Goal: Information Seeking & Learning: Learn about a topic

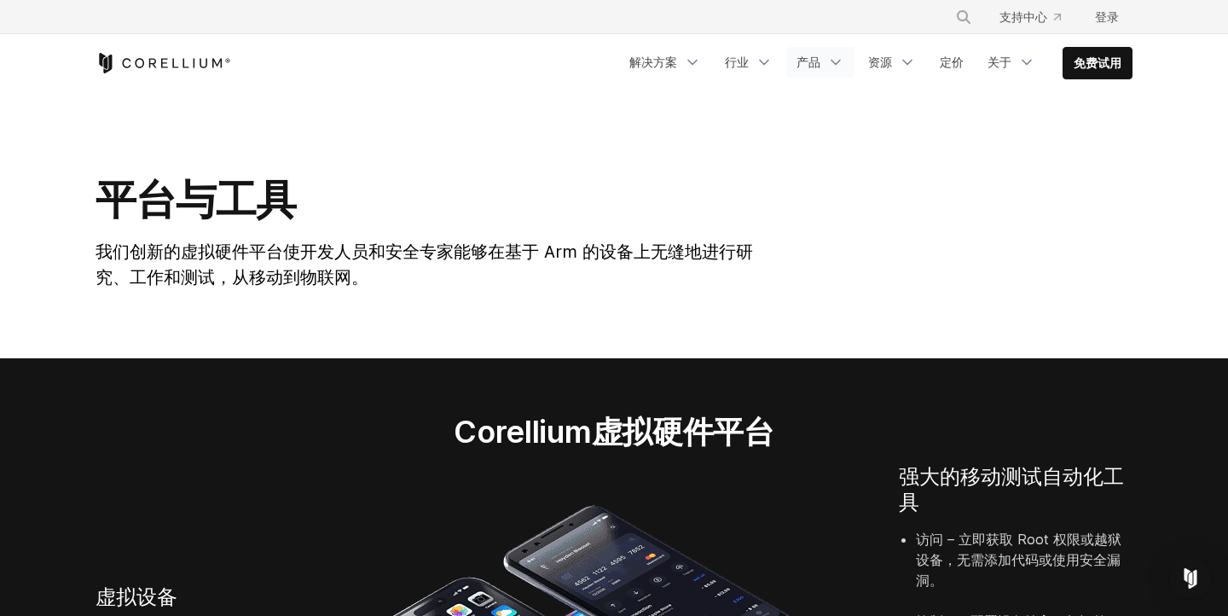
click at [817, 73] on link "产品" at bounding box center [820, 62] width 68 height 31
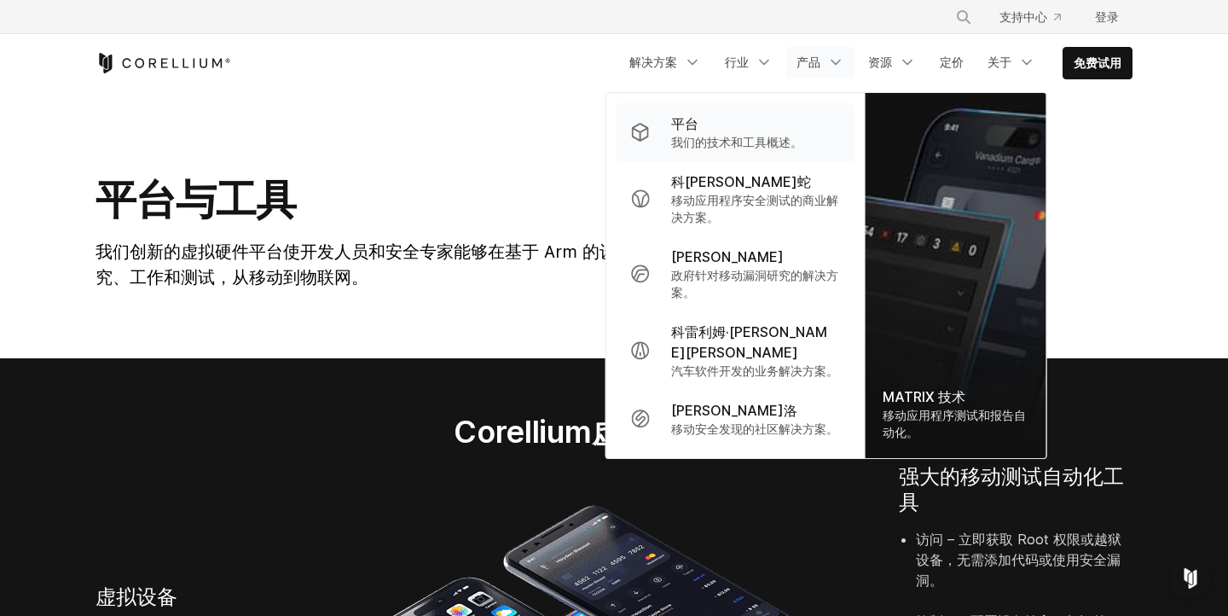
click at [778, 132] on div "平台" at bounding box center [736, 123] width 131 height 20
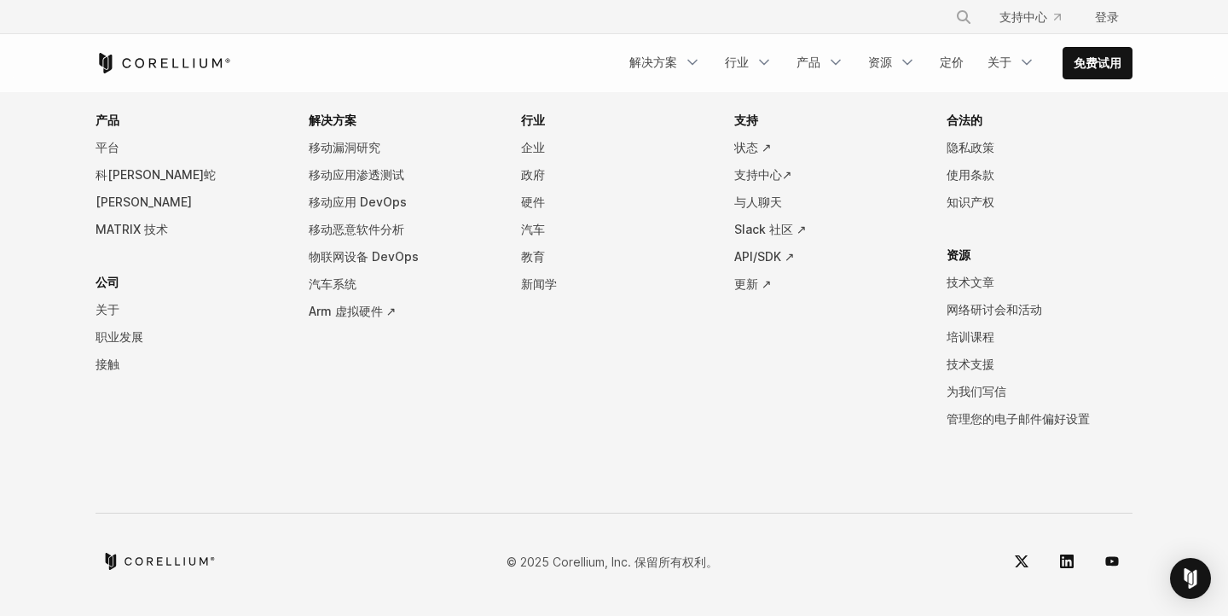
scroll to position [7675, 0]
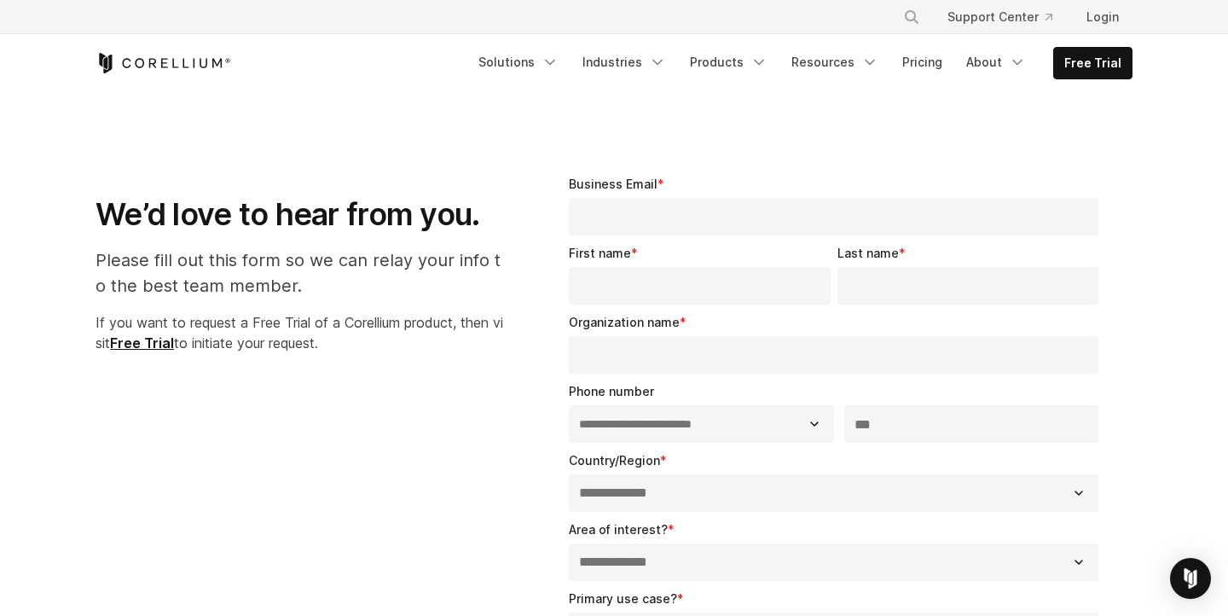
select select "**"
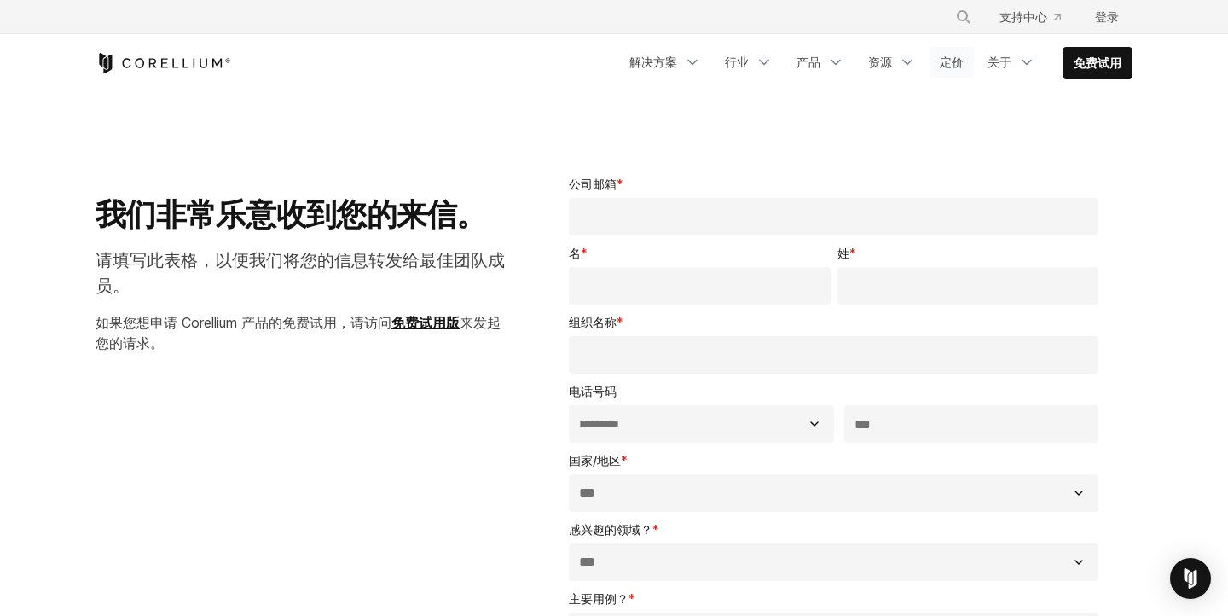
click at [949, 56] on font "定价" at bounding box center [952, 62] width 24 height 15
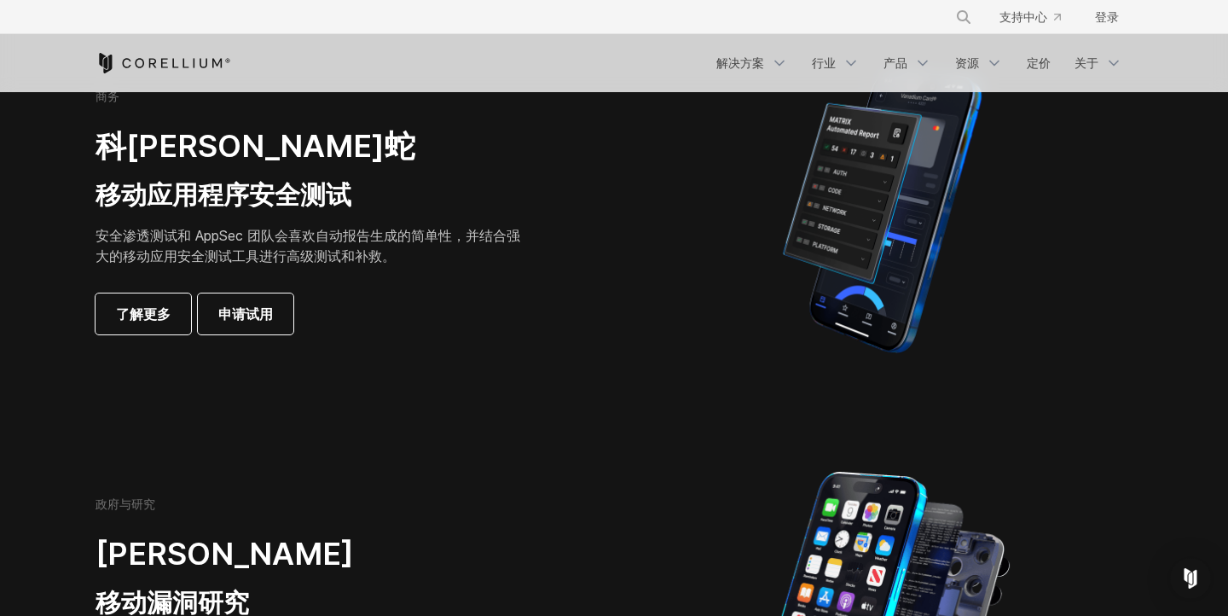
scroll to position [418, 0]
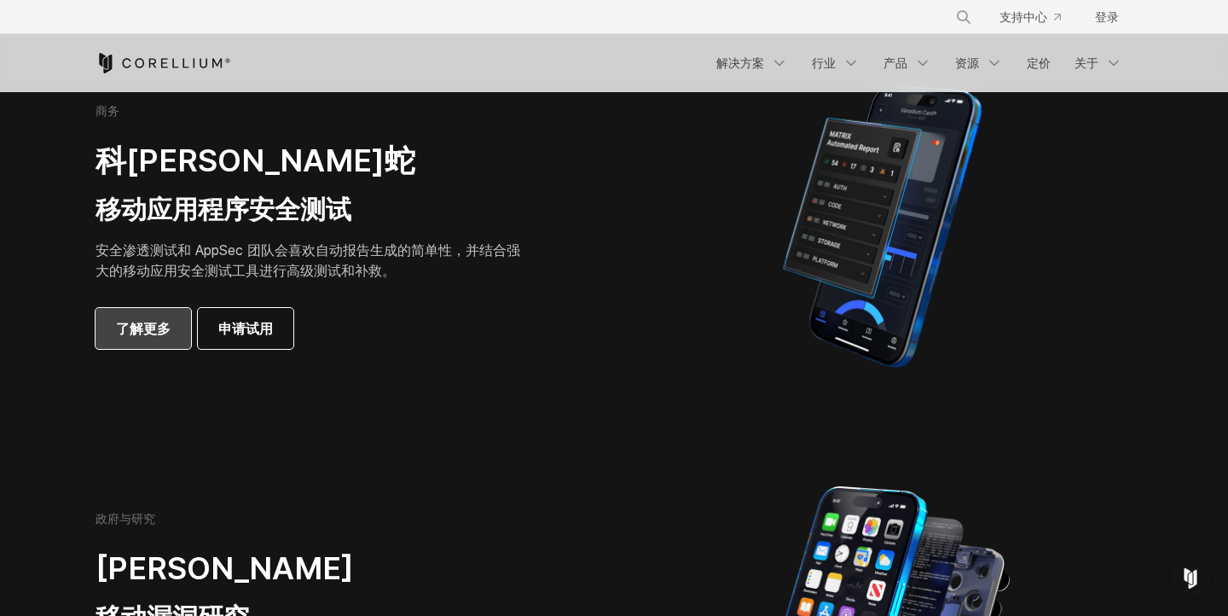
click at [125, 345] on link "了解更多" at bounding box center [144, 328] width 96 height 41
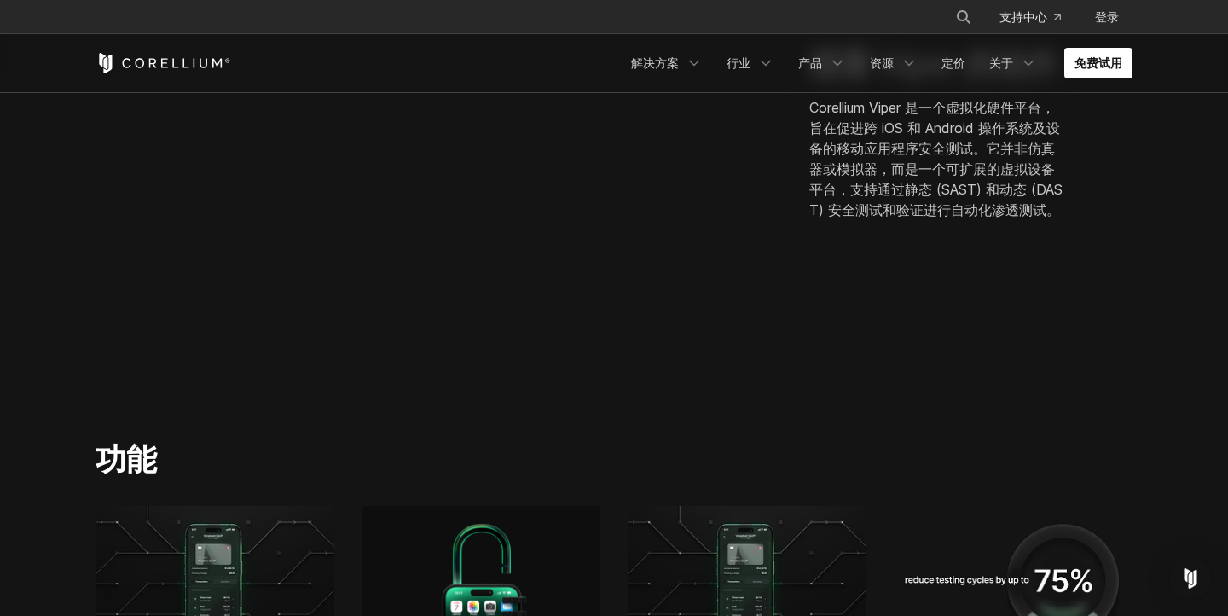
scroll to position [373, 0]
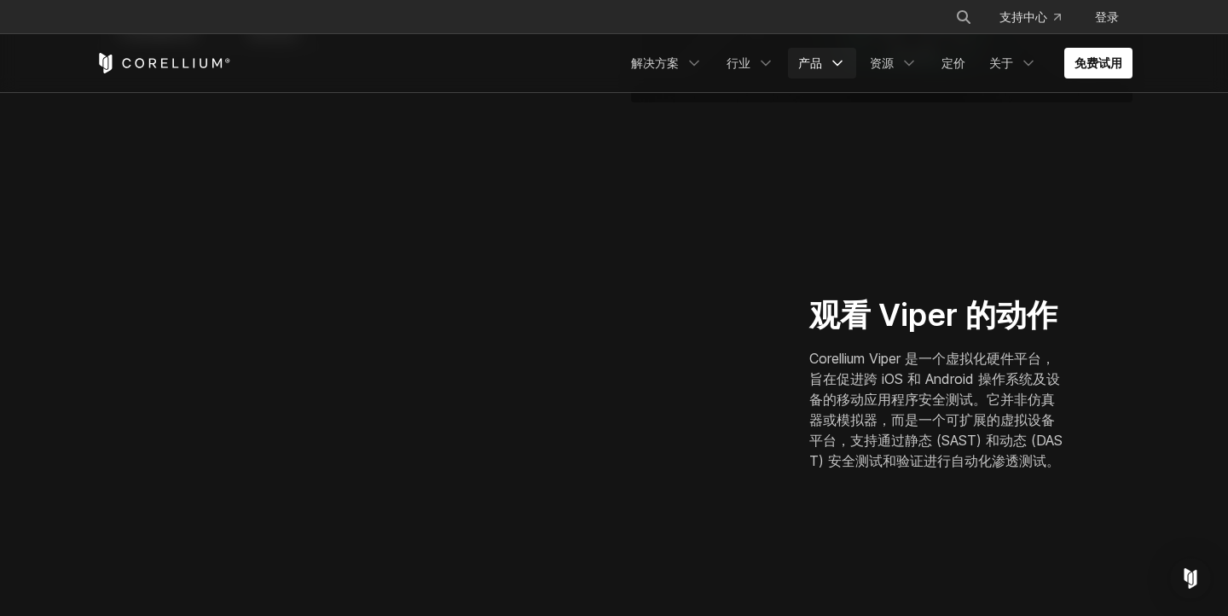
click at [815, 67] on font "产品" at bounding box center [810, 62] width 24 height 15
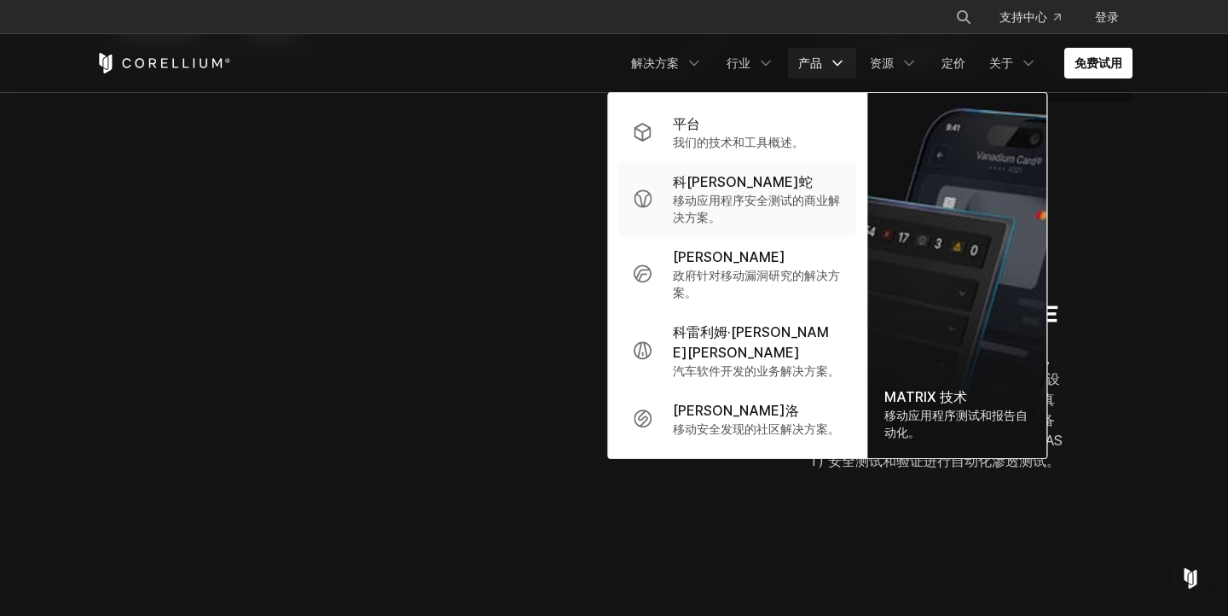
click at [732, 187] on font "科[PERSON_NAME]蛇" at bounding box center [743, 181] width 140 height 17
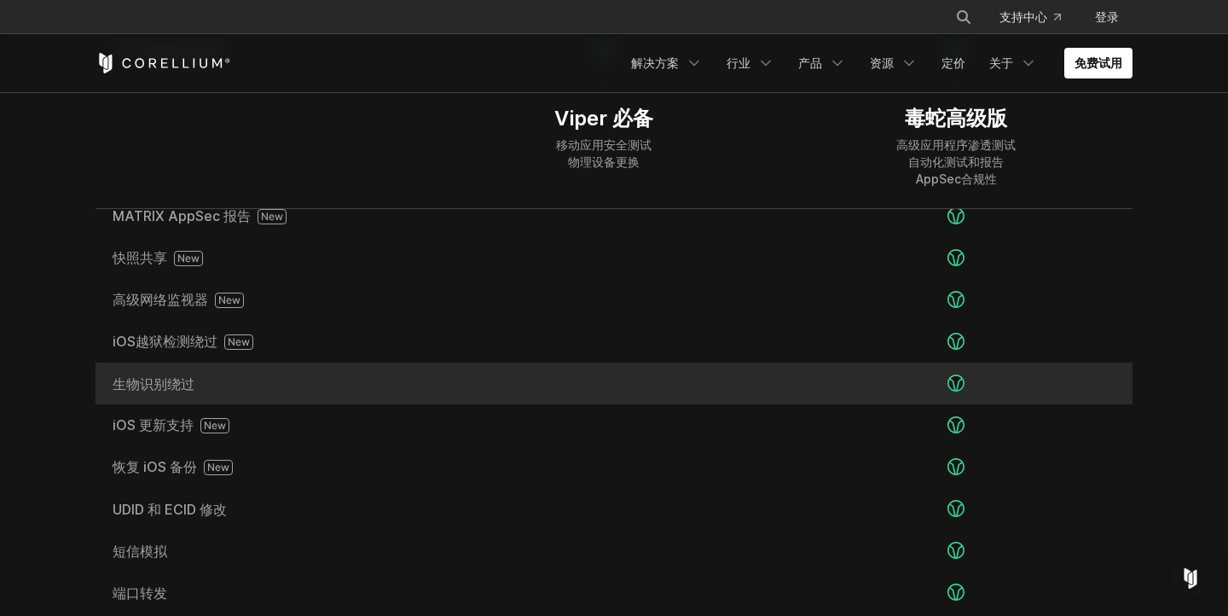
scroll to position [2971, 0]
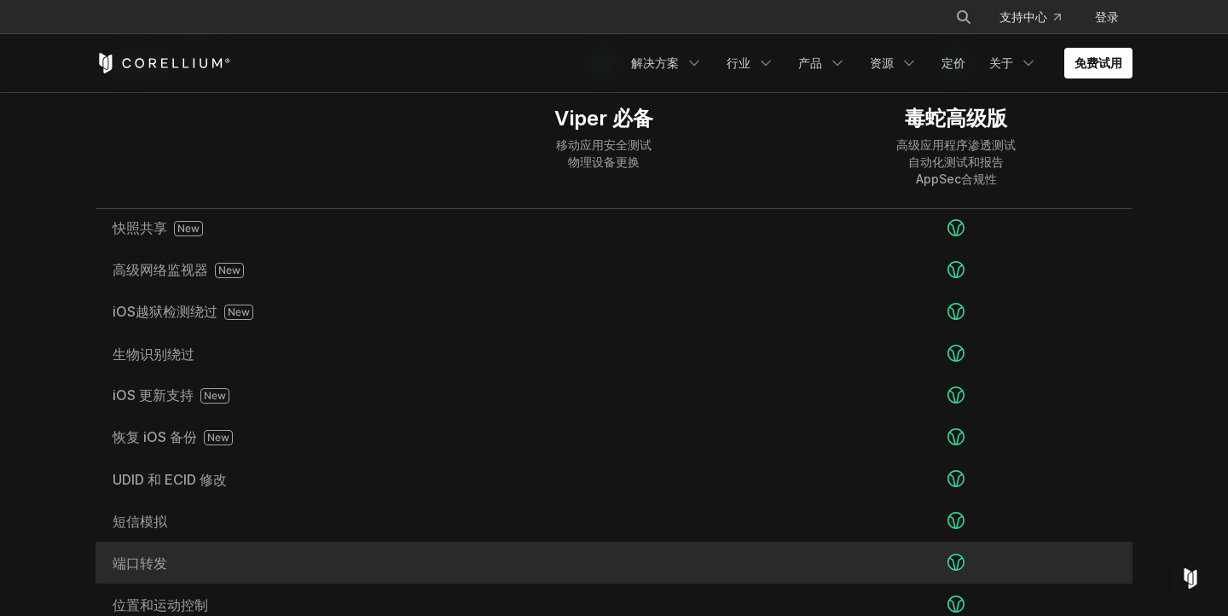
drag, startPoint x: 107, startPoint y: 333, endPoint x: 235, endPoint y: 562, distance: 262.7
click at [235, 562] on div "MATRIX 测试自动化 MATRIX AppSec 报告 快照共享 高级网络监视器" at bounding box center [614, 395] width 1037 height 543
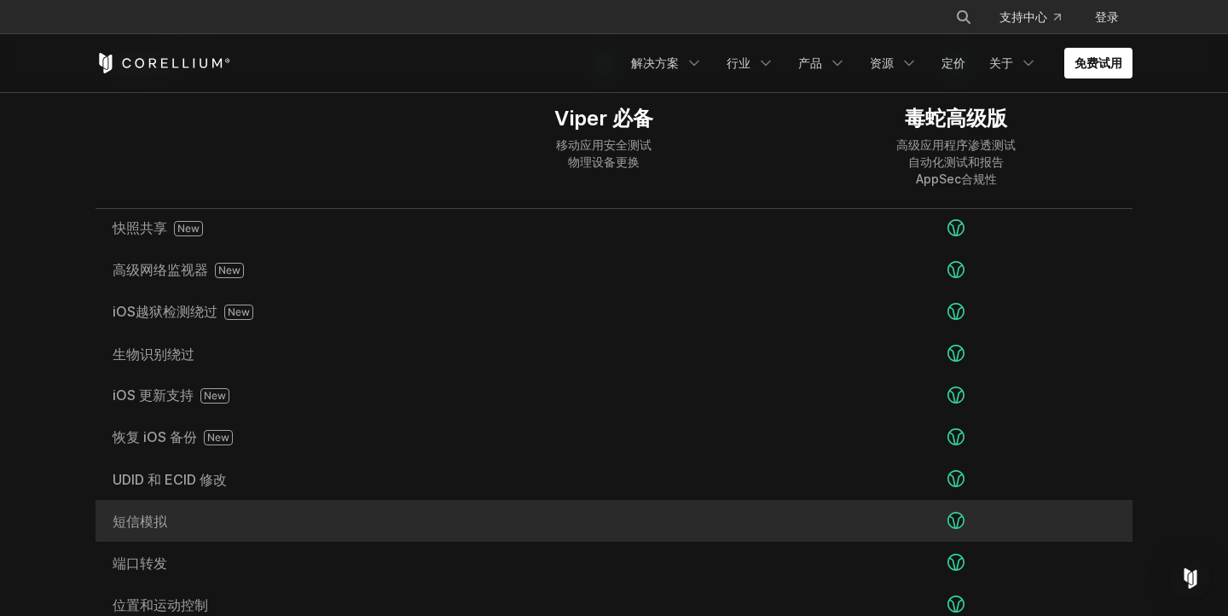
click at [314, 500] on div "短信模拟" at bounding box center [262, 521] width 332 height 42
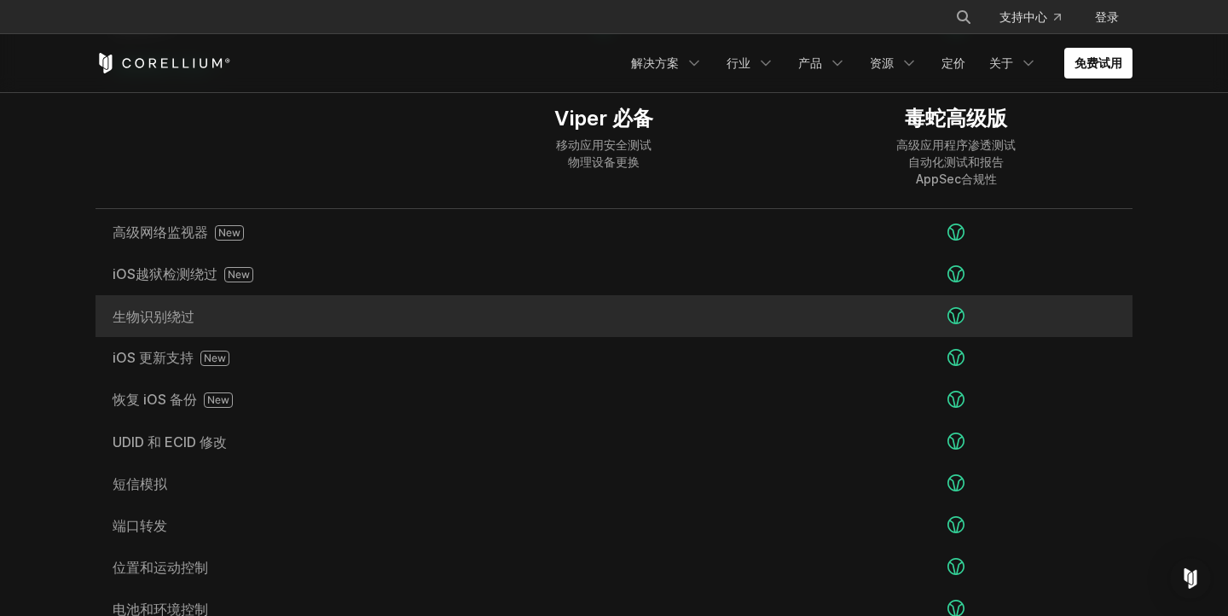
drag, startPoint x: 122, startPoint y: 309, endPoint x: 152, endPoint y: 263, distance: 54.9
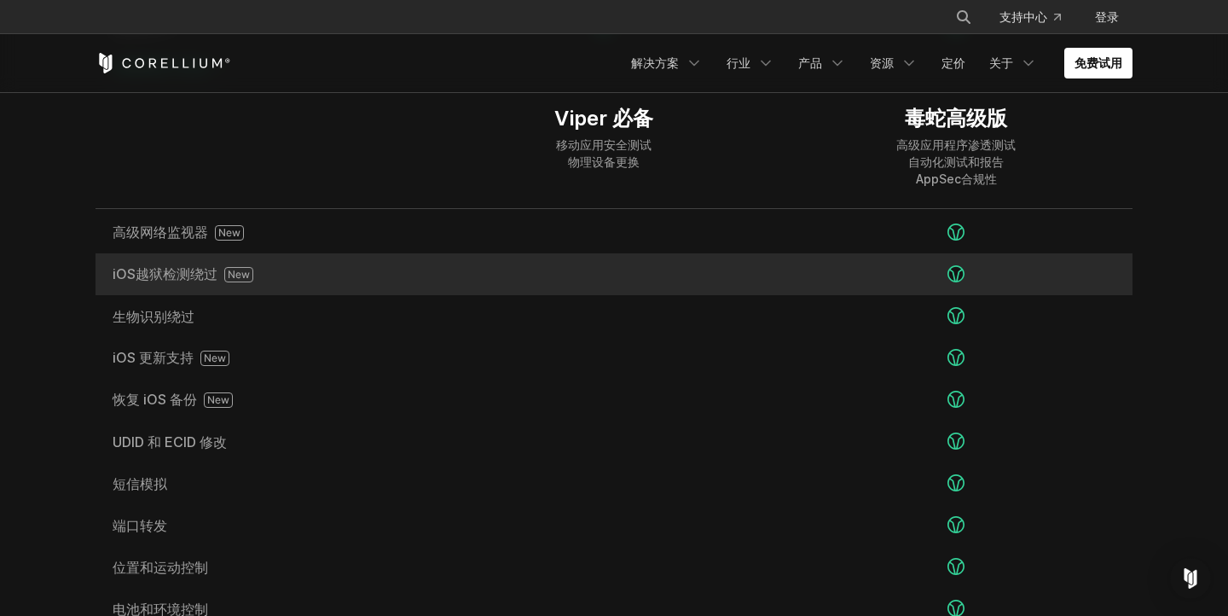
click at [152, 265] on font "iOS越狱检测绕过" at bounding box center [165, 273] width 105 height 17
click at [260, 271] on div "iOS越狱检测绕过" at bounding box center [262, 274] width 332 height 42
click at [197, 265] on font "iOS越狱检测绕过" at bounding box center [165, 273] width 105 height 17
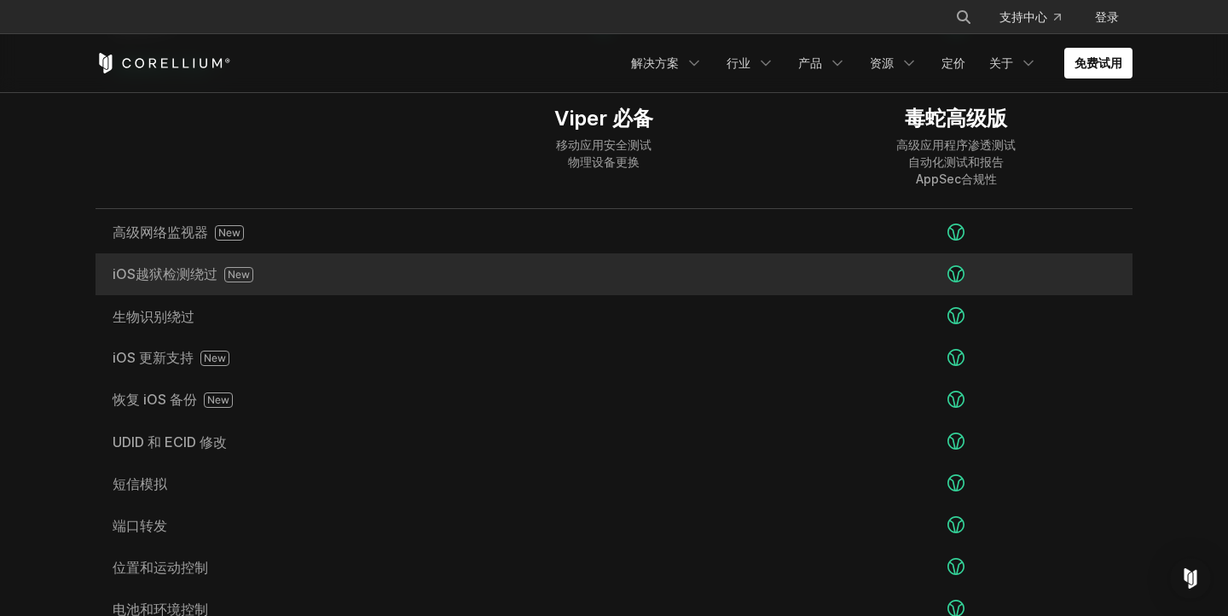
click at [197, 265] on font "iOS越狱检测绕过" at bounding box center [165, 273] width 105 height 17
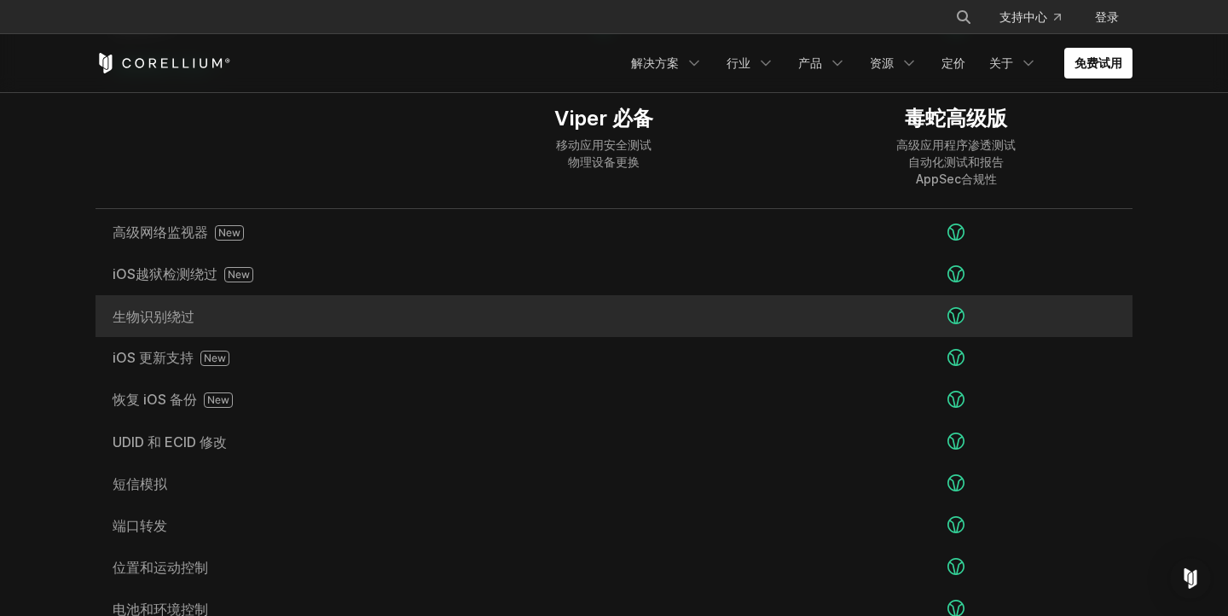
click at [397, 295] on div "生物识别绕过" at bounding box center [262, 316] width 332 height 42
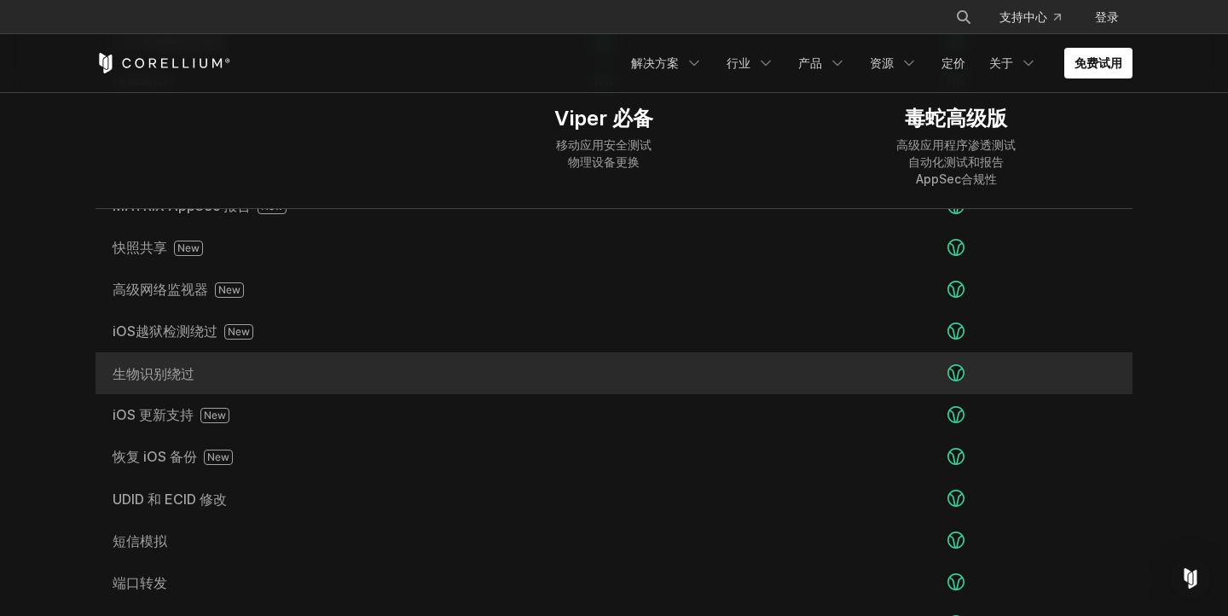
scroll to position [2956, 0]
